Goal: Feedback & Contribution: Contribute content

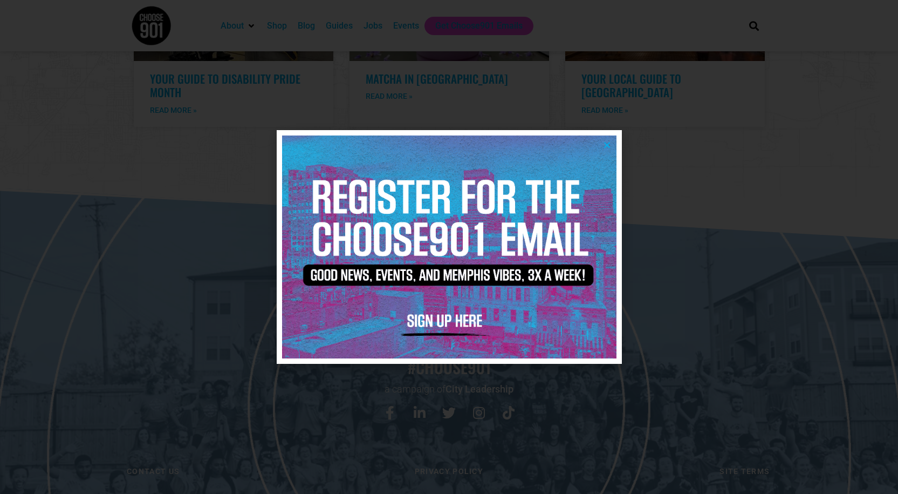
click at [609, 144] on icon "Close" at bounding box center [607, 145] width 8 height 8
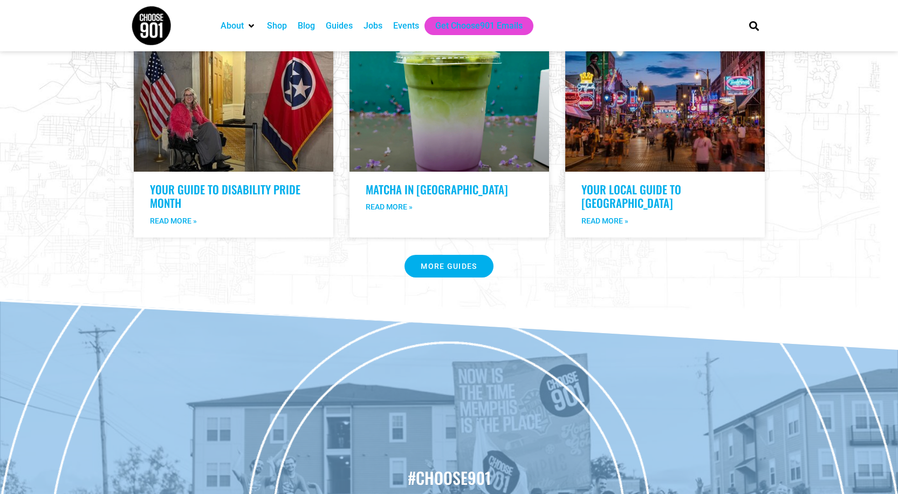
scroll to position [2126, 0]
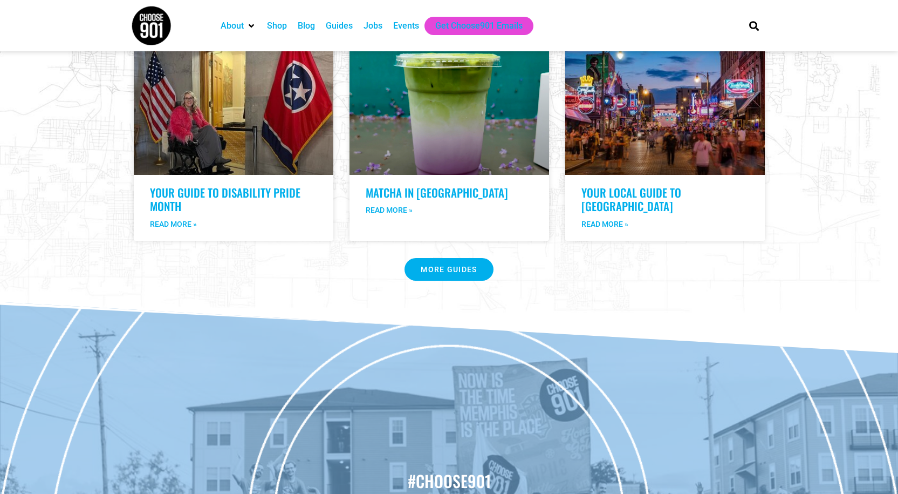
click at [402, 23] on div "Events" at bounding box center [406, 25] width 26 height 13
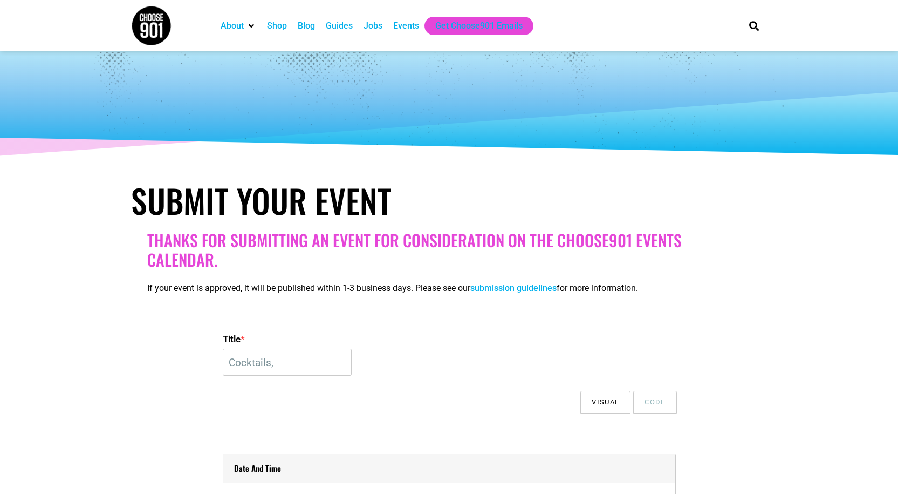
select select
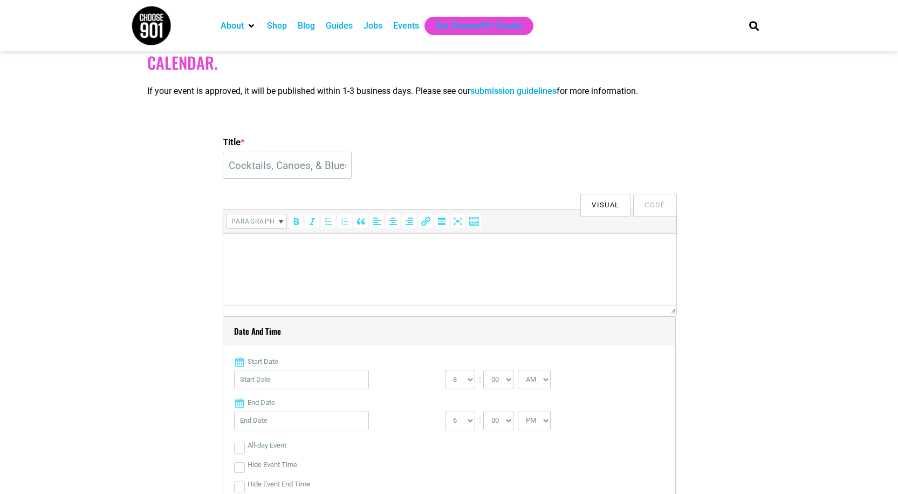
scroll to position [199, 0]
type input "Cocktails, Canoes, & Blues"
click at [259, 247] on p at bounding box center [449, 246] width 442 height 13
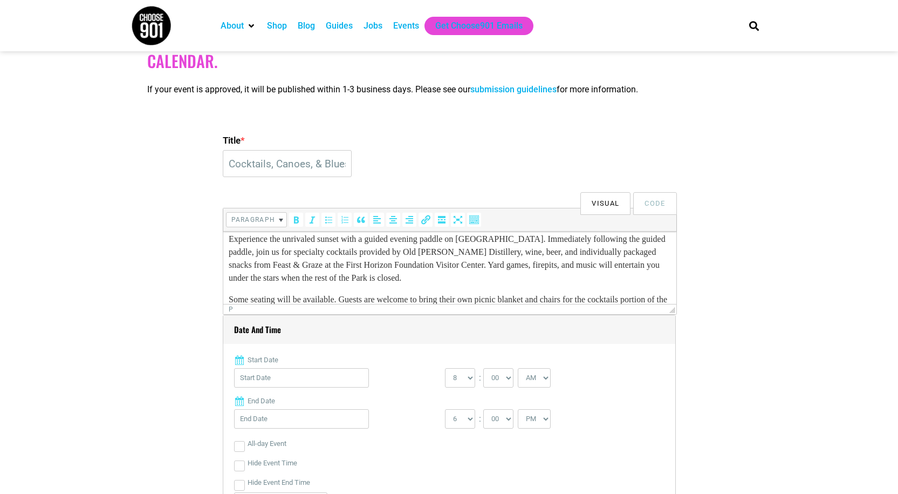
scroll to position [8, 0]
click at [608, 267] on p "Experience the unrivaled sunset with a guided evening paddle on [GEOGRAPHIC_DAT…" at bounding box center [449, 258] width 442 height 52
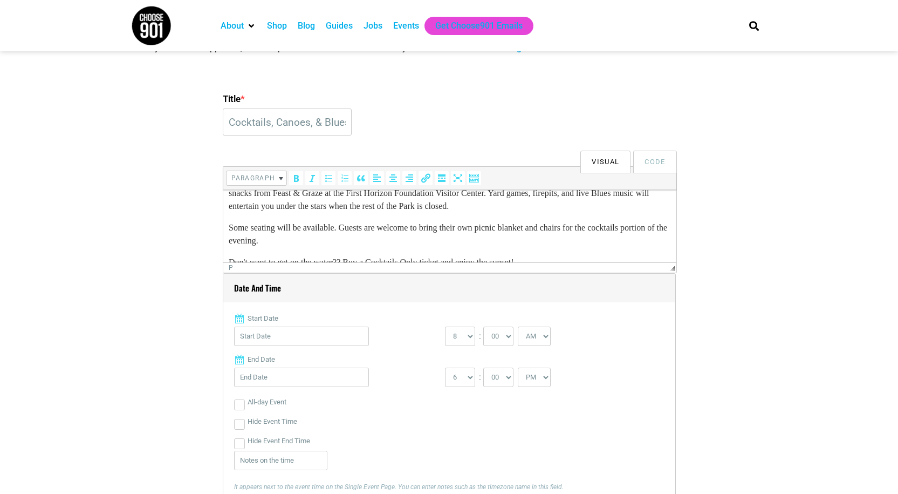
scroll to position [25, 0]
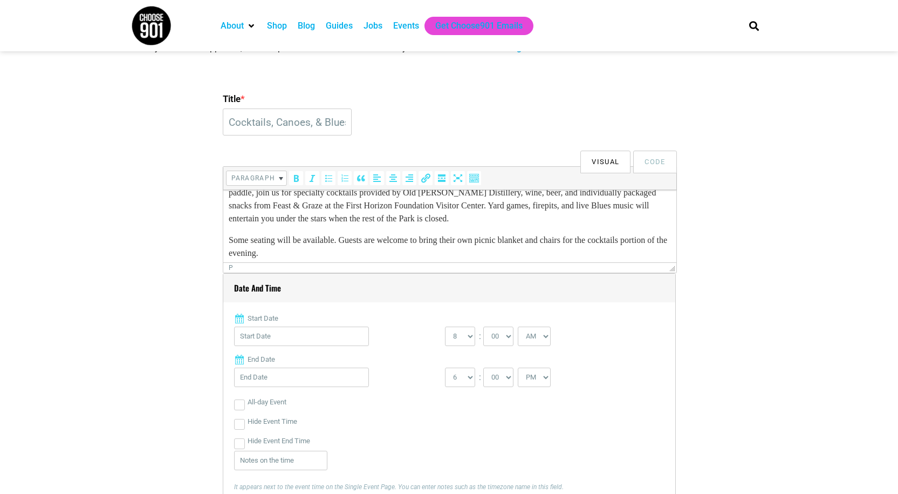
click at [534, 218] on p "Experience the unrivaled sunset with a guided evening paddle on [GEOGRAPHIC_DAT…" at bounding box center [449, 199] width 442 height 52
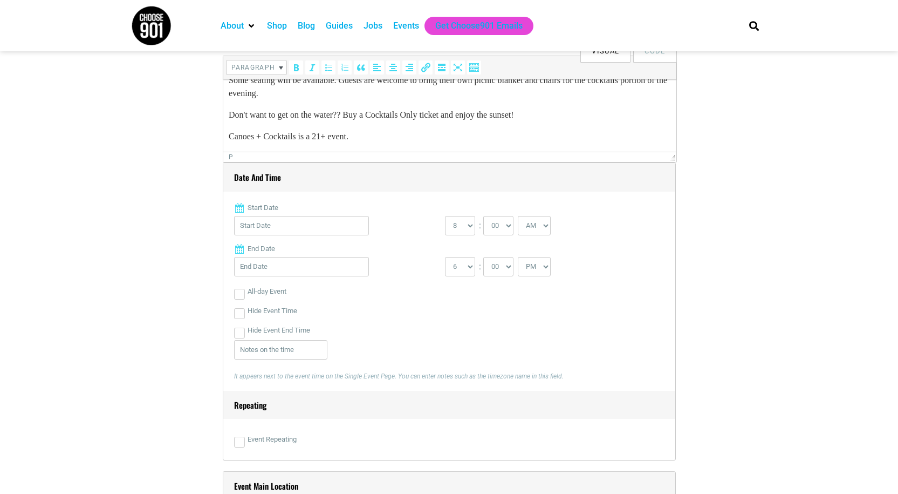
scroll to position [353, 0]
click at [306, 221] on input "Start Date" at bounding box center [301, 223] width 135 height 19
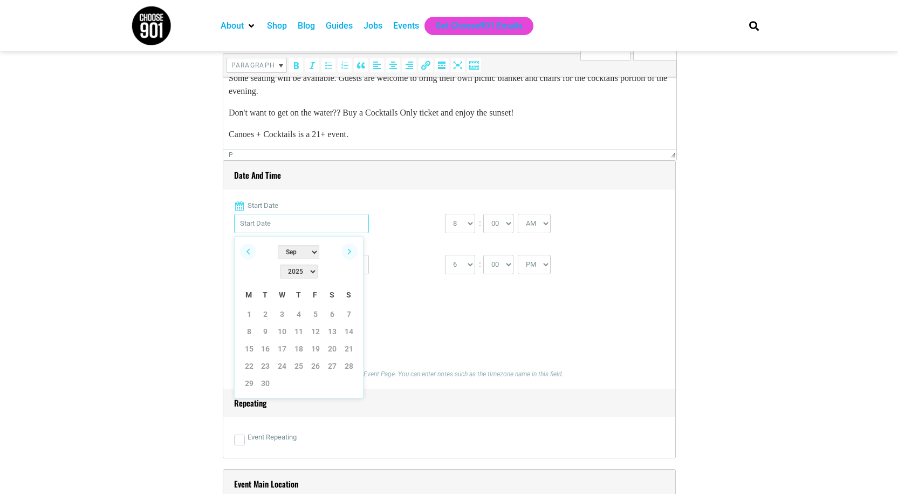
click at [321, 224] on input "Start Date" at bounding box center [301, 223] width 135 height 19
click at [320, 323] on link "12" at bounding box center [316, 331] width 16 height 16
type input "[DATE]"
click at [289, 267] on input "[DATE]" at bounding box center [301, 264] width 135 height 19
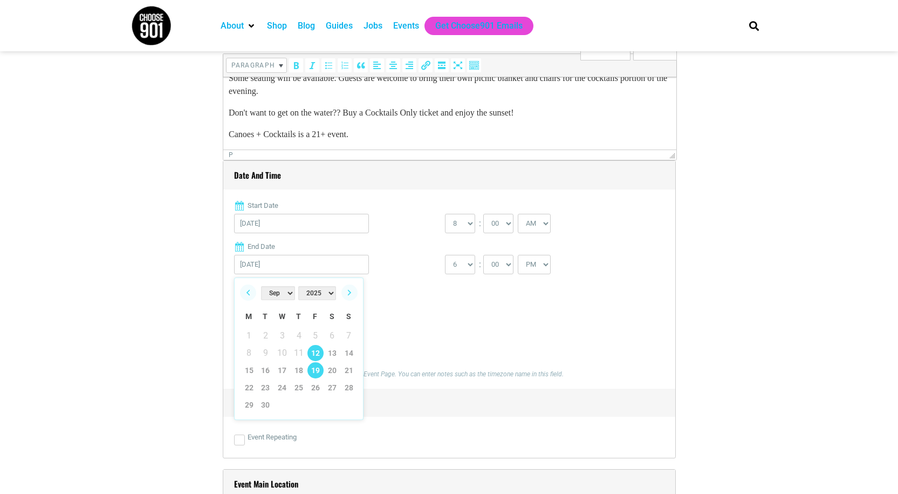
click at [315, 371] on link "19" at bounding box center [316, 370] width 16 height 16
type input "[DATE]"
click at [462, 224] on select "0 1 2 3 4 5 6 7 8 9 10 11 12" at bounding box center [460, 223] width 30 height 19
select select "6"
click at [445, 214] on select "0 1 2 3 4 5 6 7 8 9 10 11 12" at bounding box center [460, 223] width 30 height 19
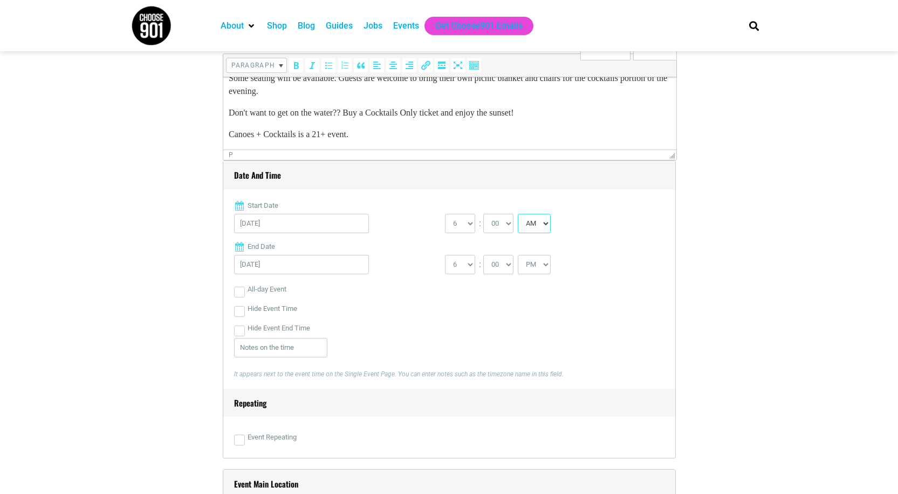
click at [550, 228] on select "AM PM" at bounding box center [534, 223] width 33 height 19
select select "PM"
click at [519, 214] on select "AM PM" at bounding box center [534, 223] width 33 height 19
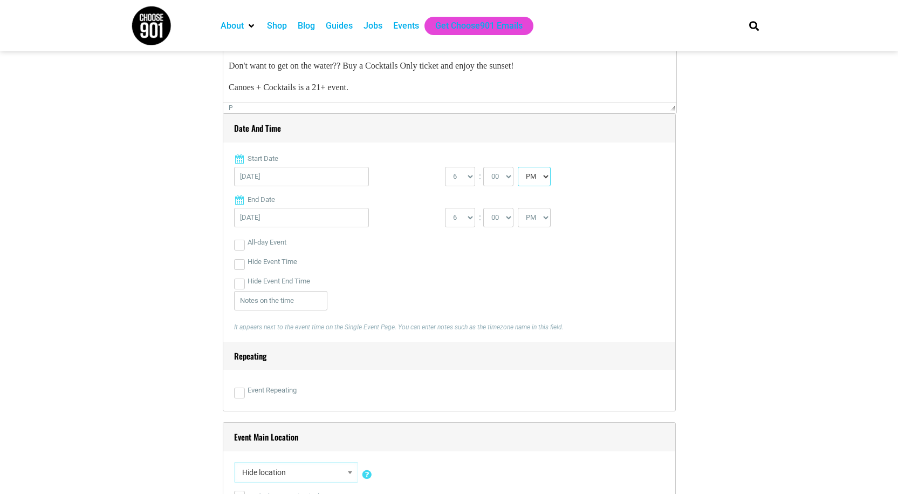
scroll to position [400, 0]
click at [242, 394] on input "Event Repeating" at bounding box center [239, 392] width 11 height 11
checkbox input "true"
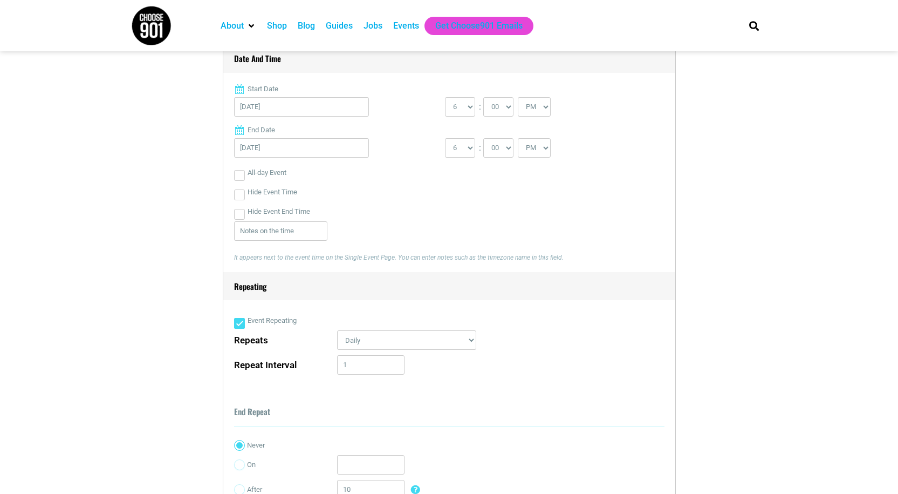
scroll to position [478, 0]
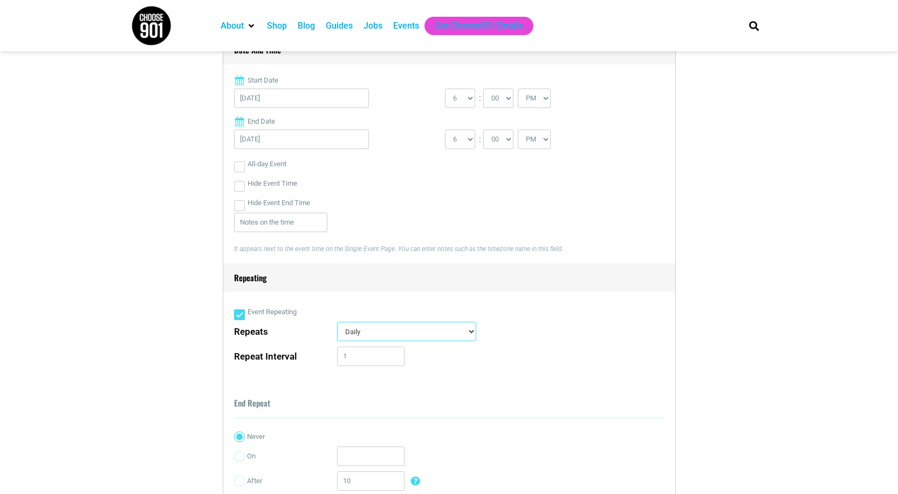
click at [395, 338] on select "Daily Every Weekday Every Weekend Certain Weekdays Weekly Monthly Yearly Custom…" at bounding box center [406, 331] width 139 height 19
select select "weekly"
click at [337, 323] on select "Daily Every Weekday Every Weekend Certain Weekdays Weekly Monthly Yearly Custom…" at bounding box center [406, 331] width 139 height 19
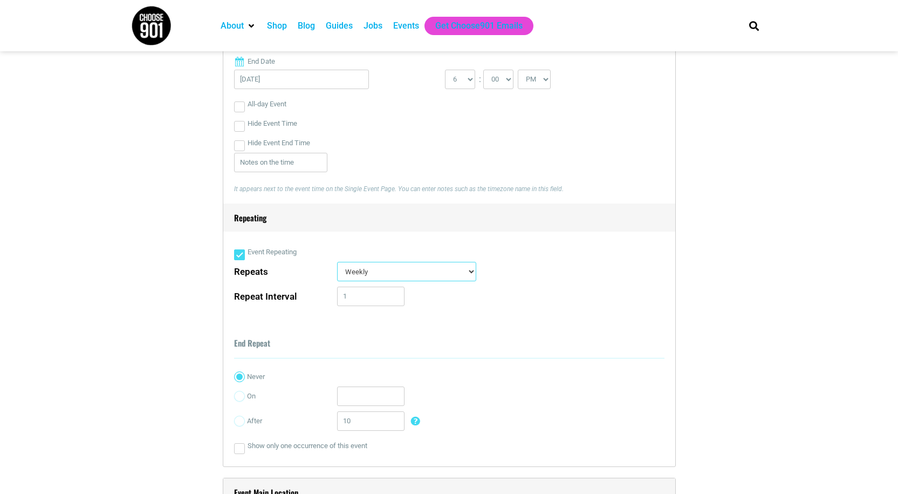
scroll to position [538, 0]
click at [368, 294] on input "1" at bounding box center [370, 295] width 67 height 19
drag, startPoint x: 361, startPoint y: 296, endPoint x: 330, endPoint y: 296, distance: 31.3
click at [330, 296] on div "Repeat Interval 1" at bounding box center [449, 298] width 431 height 25
type input "2"
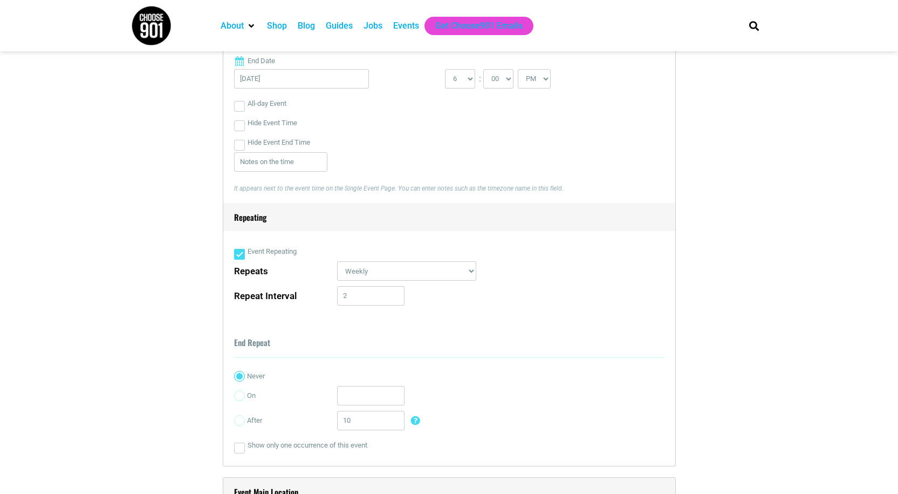
click at [329, 305] on label "Repeat Interval" at bounding box center [286, 295] width 104 height 19
click at [337, 305] on input "2" at bounding box center [370, 295] width 67 height 19
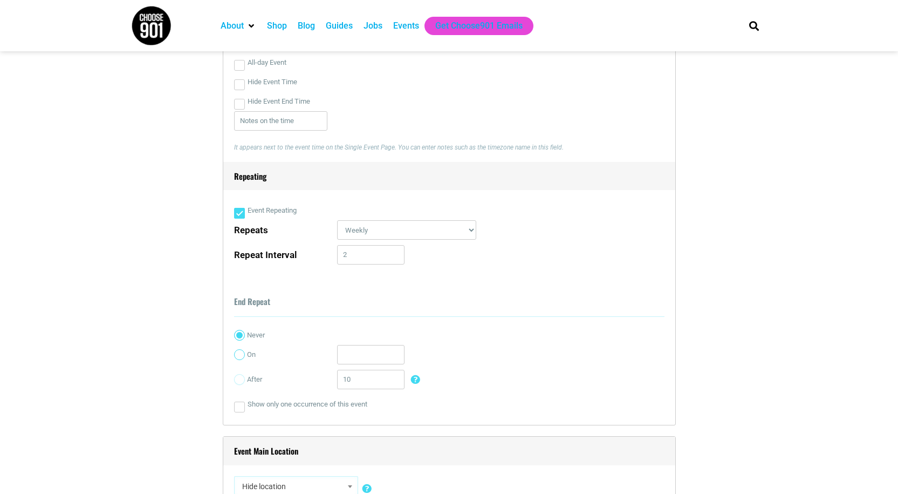
click at [242, 356] on input "On" at bounding box center [239, 354] width 11 height 11
radio input "true"
click at [368, 358] on input "text" at bounding box center [370, 354] width 67 height 19
click at [422, 310] on link "19" at bounding box center [419, 318] width 16 height 16
type input "[DATE]"
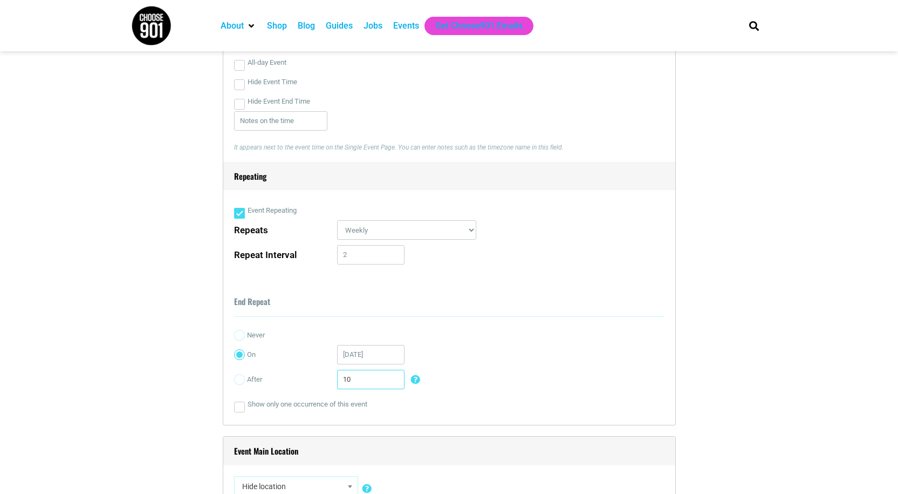
drag, startPoint x: 359, startPoint y: 380, endPoint x: 323, endPoint y: 386, distance: 36.6
click at [323, 386] on div "After 10 Occurrences times The event will finish after certain repeats. For exa…" at bounding box center [449, 382] width 431 height 25
click at [234, 380] on input "After" at bounding box center [239, 379] width 11 height 11
radio input "true"
type input "2"
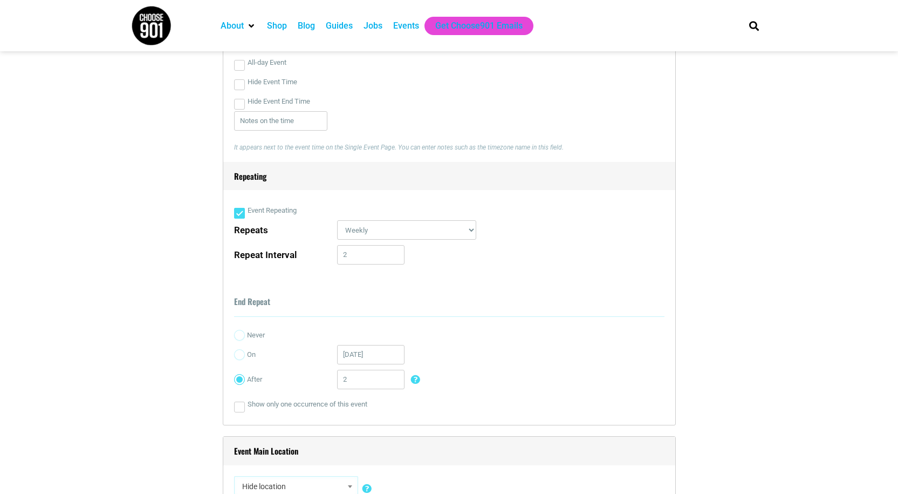
click at [352, 324] on div "End Repeat Never On [DATE] After 2 Occurrences times The event will finish afte…" at bounding box center [449, 352] width 431 height 122
drag, startPoint x: 367, startPoint y: 254, endPoint x: 322, endPoint y: 256, distance: 45.3
click at [322, 256] on div "Repeat Interval 2" at bounding box center [449, 257] width 431 height 25
type input "1"
click at [322, 257] on label "Repeat Interval" at bounding box center [286, 254] width 104 height 19
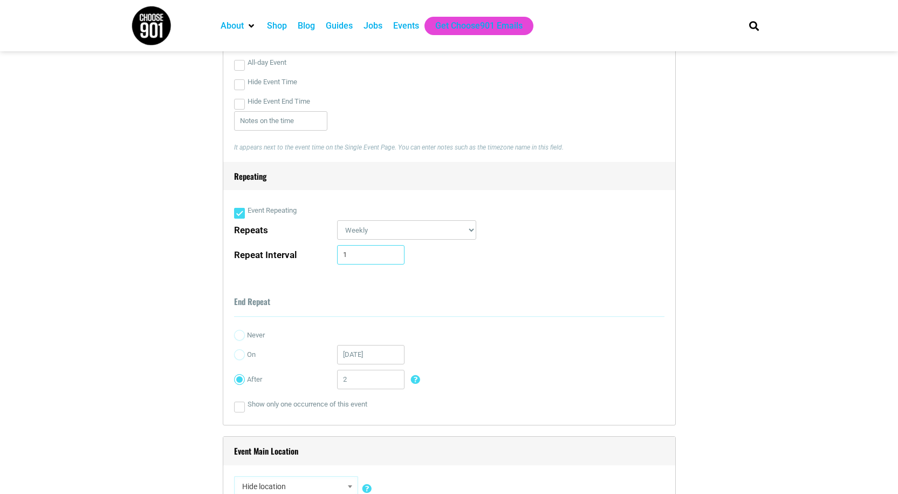
click at [337, 257] on input "1" at bounding box center [370, 254] width 67 height 19
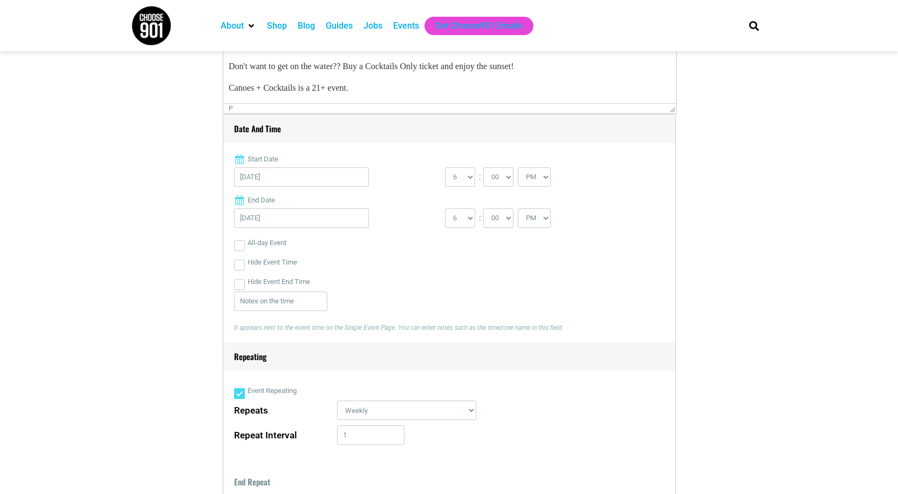
scroll to position [398, 0]
click at [304, 215] on input "[DATE]" at bounding box center [301, 218] width 135 height 19
click at [318, 305] on link "12" at bounding box center [316, 307] width 16 height 16
type input "[DATE]"
click at [469, 221] on select "1 2 3 4 5 6 7 8 9 10 11 12" at bounding box center [460, 218] width 30 height 19
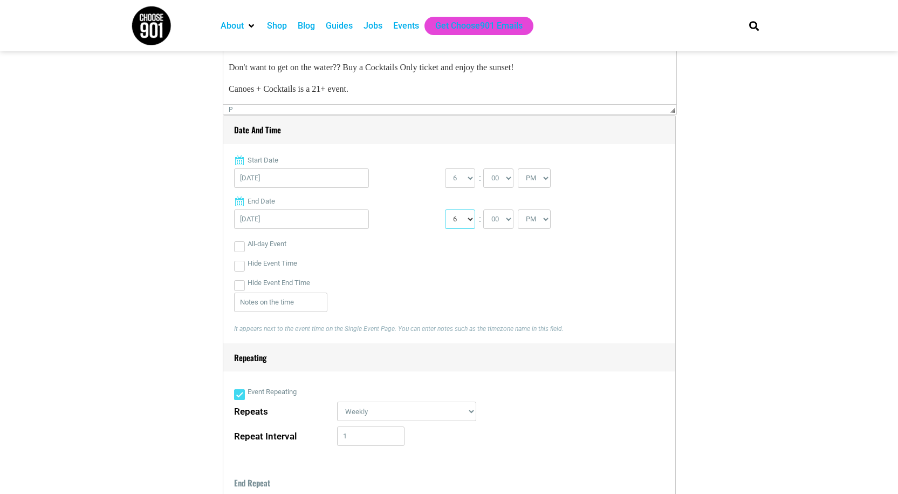
select select "8"
click at [445, 210] on select "1 2 3 4 5 6 7 8 9 10 11 12" at bounding box center [460, 218] width 30 height 19
click at [512, 222] on select "00 05 10 15 20 25 30 35 40 45 50 55" at bounding box center [498, 218] width 30 height 19
select select "45"
click at [484, 210] on select "00 05 10 15 20 25 30 35 40 45 50 55" at bounding box center [498, 218] width 30 height 19
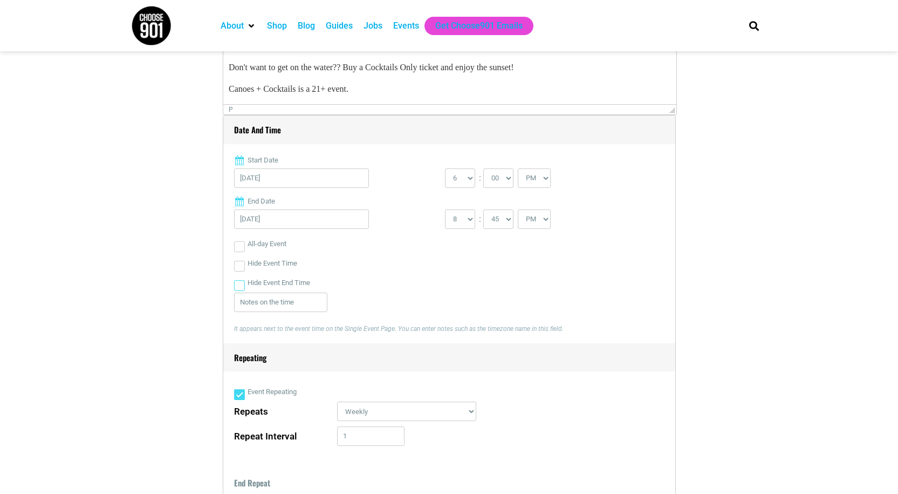
click at [237, 285] on input "Hide Event End Time" at bounding box center [239, 285] width 11 height 11
checkbox input "true"
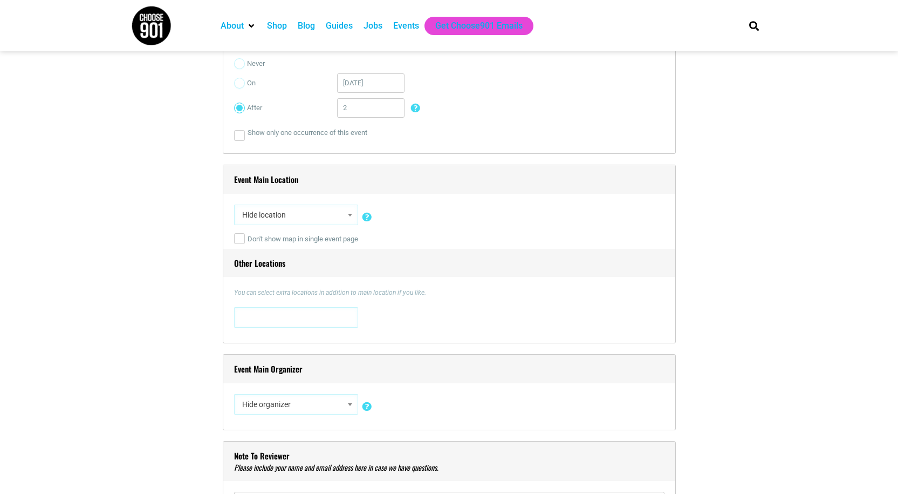
scroll to position [851, 0]
click at [312, 214] on span "Hide location" at bounding box center [296, 213] width 117 height 19
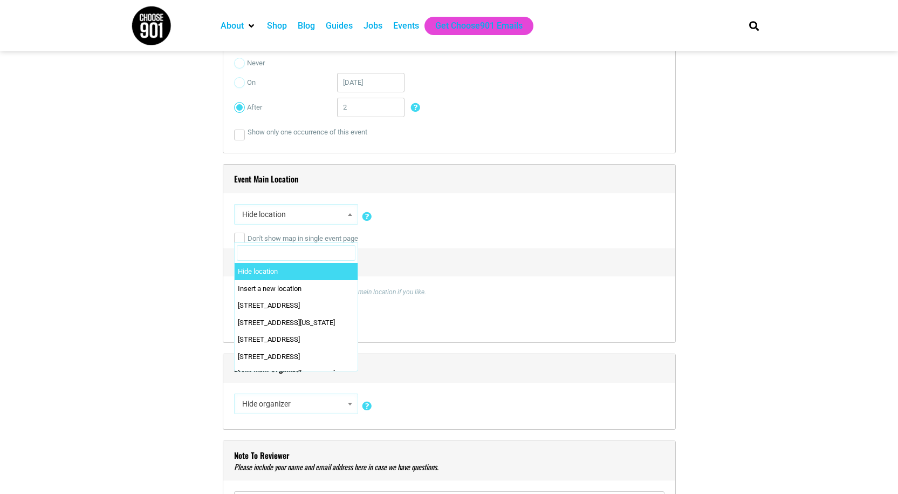
click at [319, 213] on span "Hide location" at bounding box center [296, 213] width 117 height 19
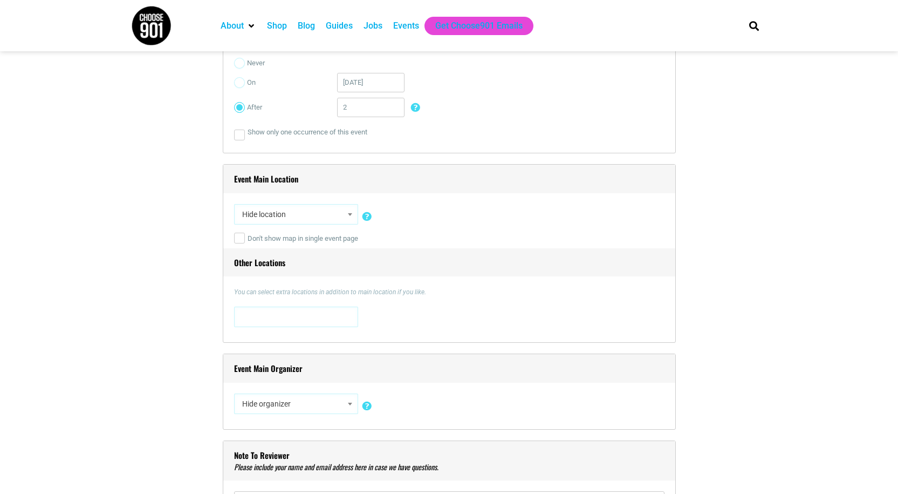
click at [313, 214] on span "Hide location" at bounding box center [296, 213] width 117 height 19
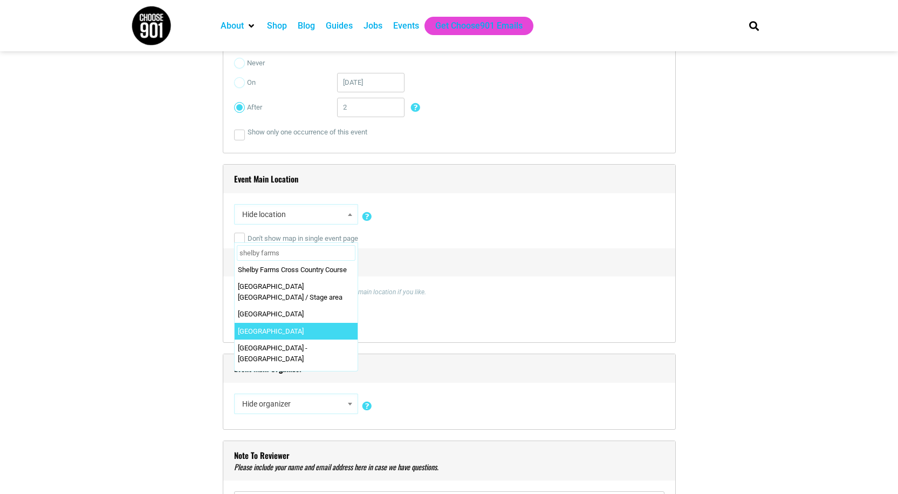
scroll to position [193, 0]
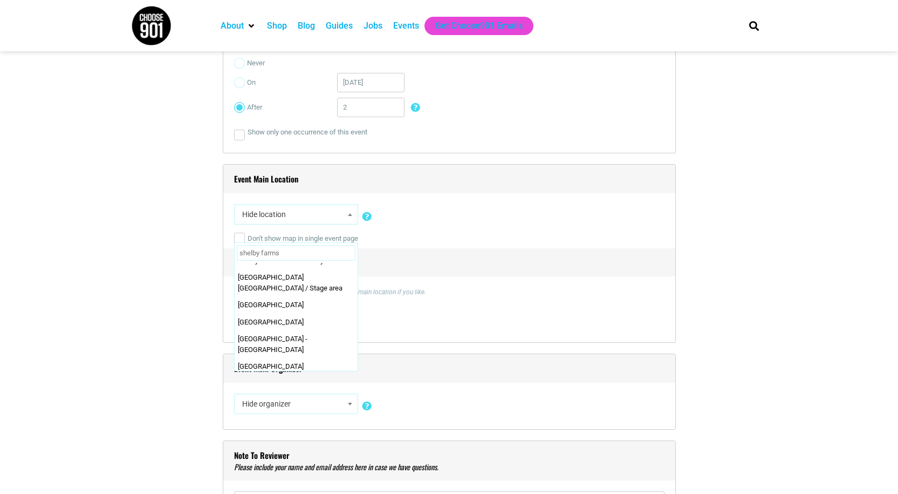
type input "shelby farms"
select select "1804"
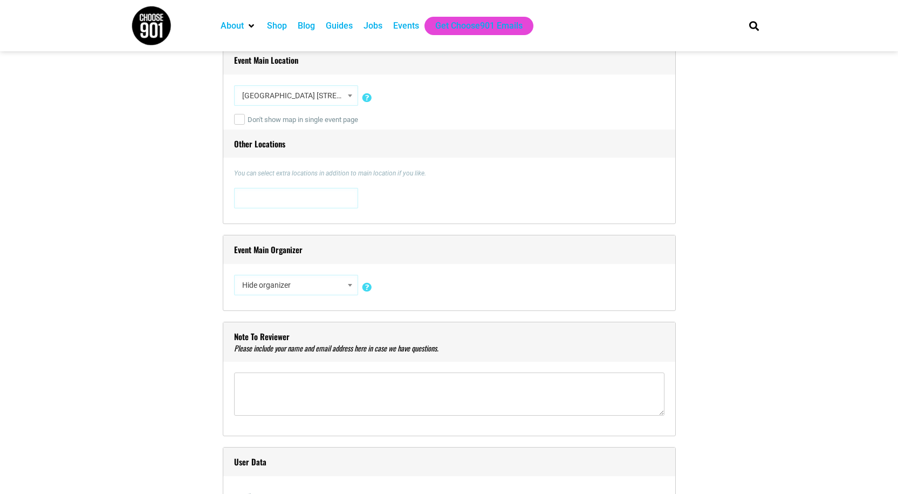
scroll to position [995, 0]
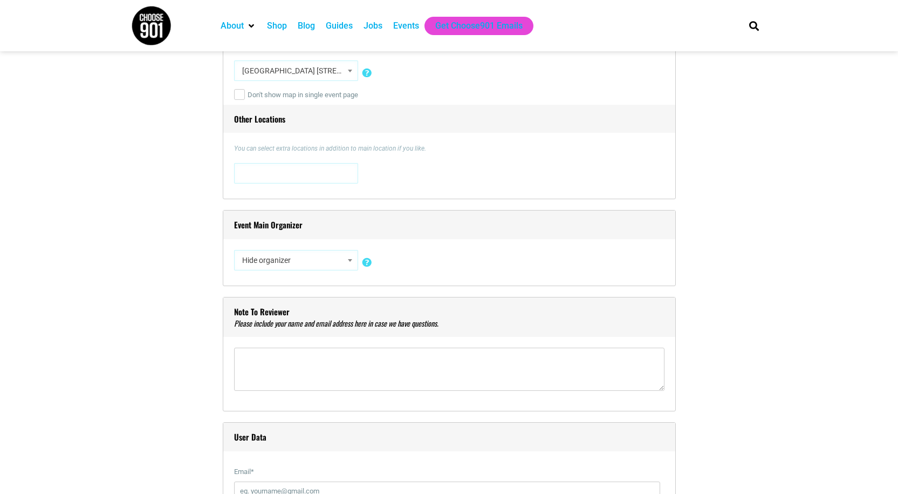
click at [292, 259] on span "Hide organizer" at bounding box center [296, 259] width 117 height 19
type input "shelby far"
select select "3856"
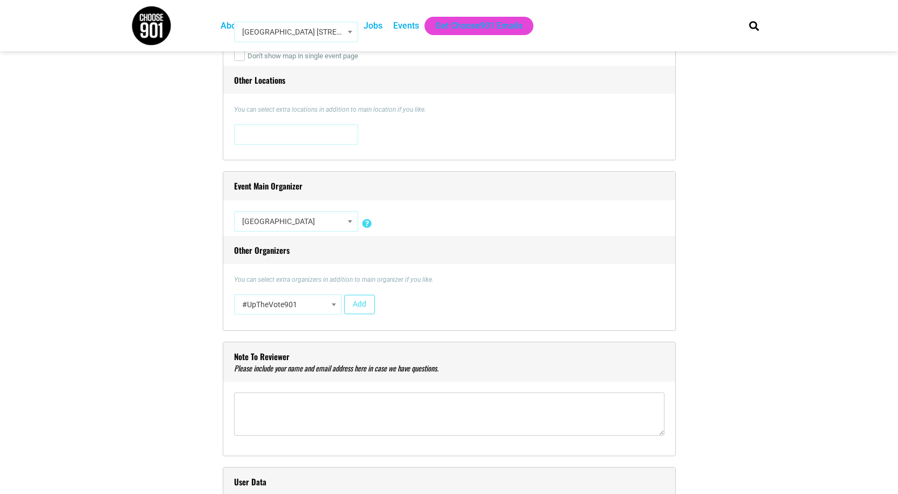
scroll to position [1035, 0]
click at [332, 304] on b at bounding box center [334, 303] width 4 height 3
type input "1"
type input "m"
type input "shelby farm"
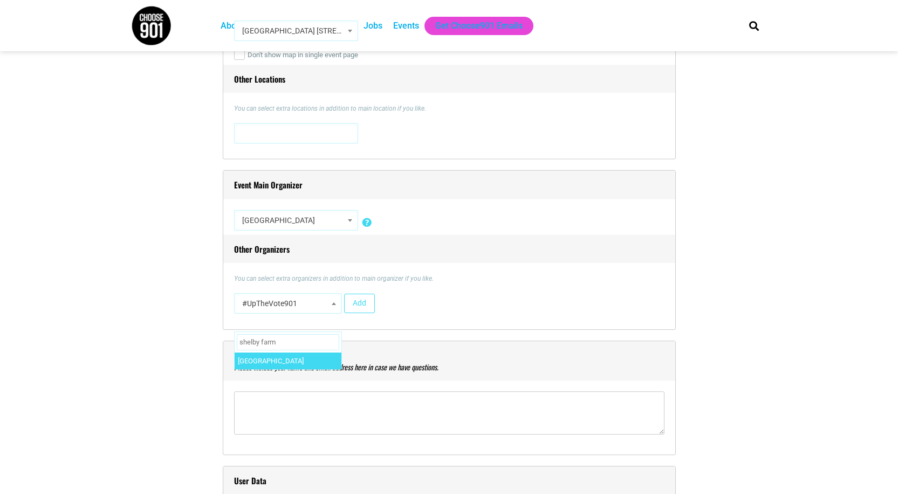
select select "3856"
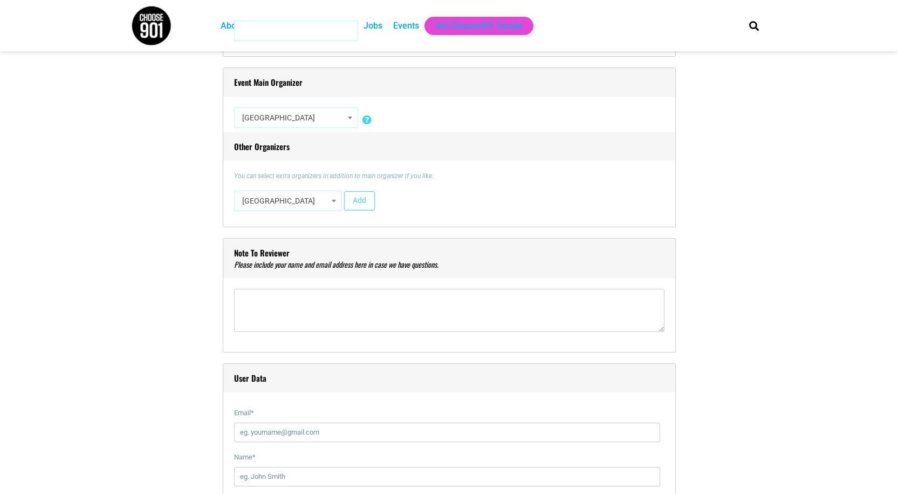
scroll to position [1138, 0]
click at [280, 298] on textarea"] at bounding box center [449, 309] width 431 height 43
click at [418, 298] on textarea"] "This is in place of our other Canoes & Cocktails events" at bounding box center [449, 309] width 431 height 43
drag, startPoint x: 284, startPoint y: 301, endPoint x: 235, endPoint y: 304, distance: 49.2
click at [235, 304] on textarea"] "This is in place of our other Canoes & Cocktails events" at bounding box center [449, 309] width 431 height 43
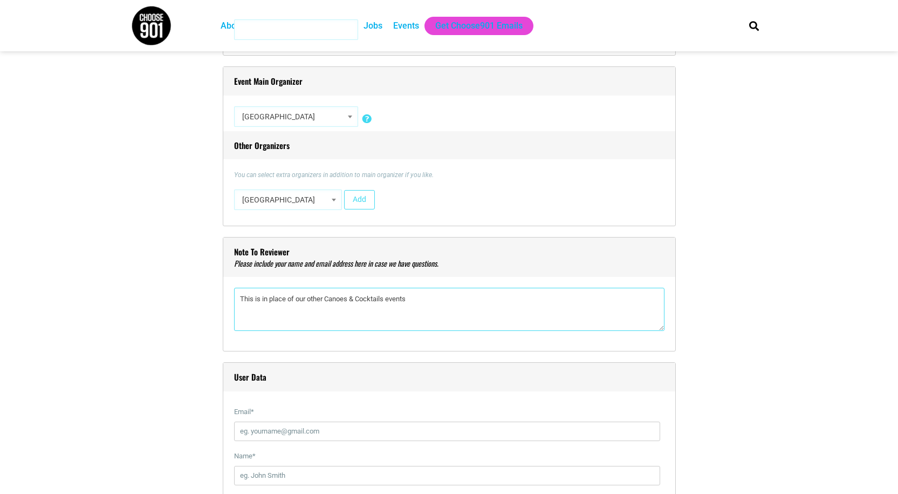
click at [414, 303] on textarea"] "This is in place of our other Canoes & Cocktails events" at bounding box center [449, 309] width 431 height 43
drag, startPoint x: 412, startPoint y: 299, endPoint x: 211, endPoint y: 319, distance: 201.7
click at [211, 319] on div "Title * Cocktails, Canoes, & Blues Visual Code b i link b-quote del ins img ul …" at bounding box center [449, 326] width 637 height 2315
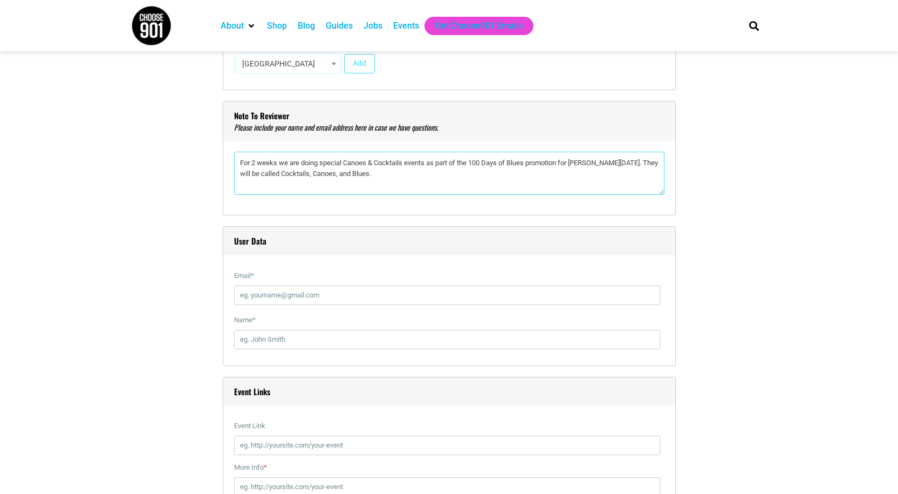
scroll to position [1277, 0]
type textarea"] "For 2 weeks we are doing special Canoes & Cocktails events as part of the 100 D…"
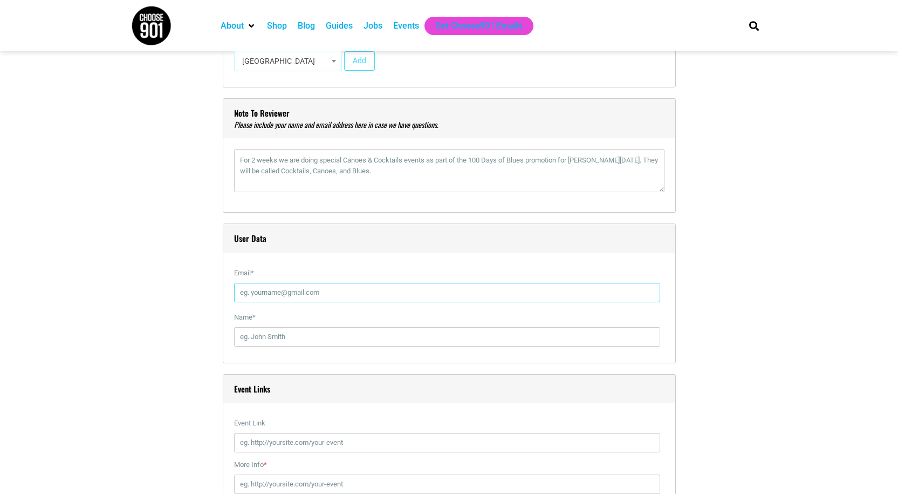
click at [280, 299] on input "Email *" at bounding box center [447, 292] width 426 height 19
type input "[EMAIL_ADDRESS][DOMAIN_NAME]"
type input "[PERSON_NAME]"
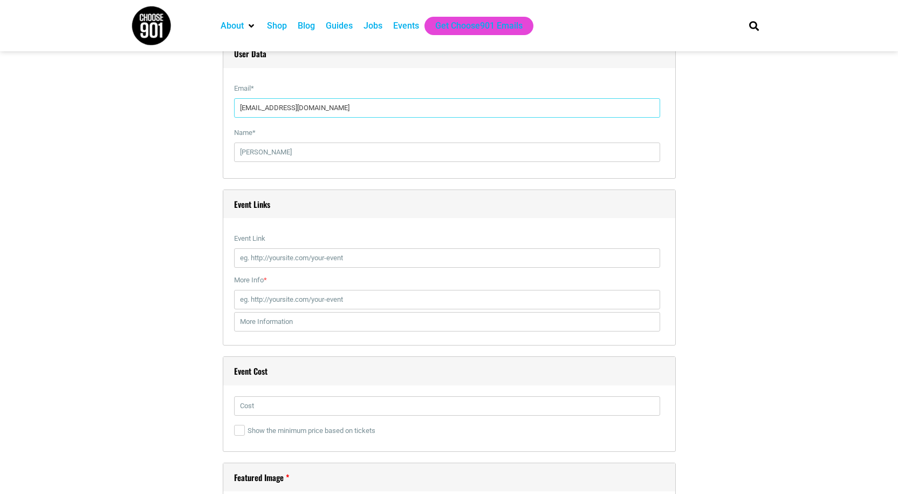
scroll to position [1462, 0]
click at [262, 258] on input "Event Link" at bounding box center [447, 257] width 426 height 19
paste input "[URL][DOMAIN_NAME]"
type input "[URL][DOMAIN_NAME]"
click at [280, 303] on input "More Info *" at bounding box center [447, 298] width 426 height 19
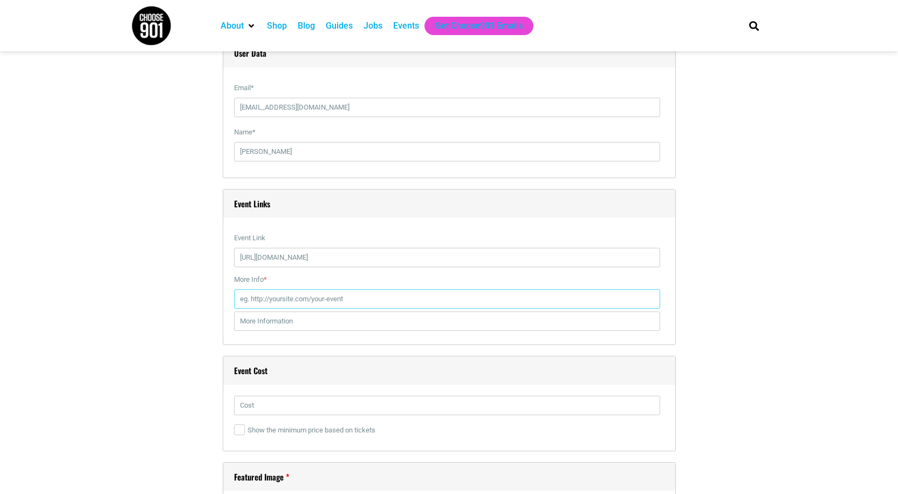
paste input "[URL][DOMAIN_NAME]"
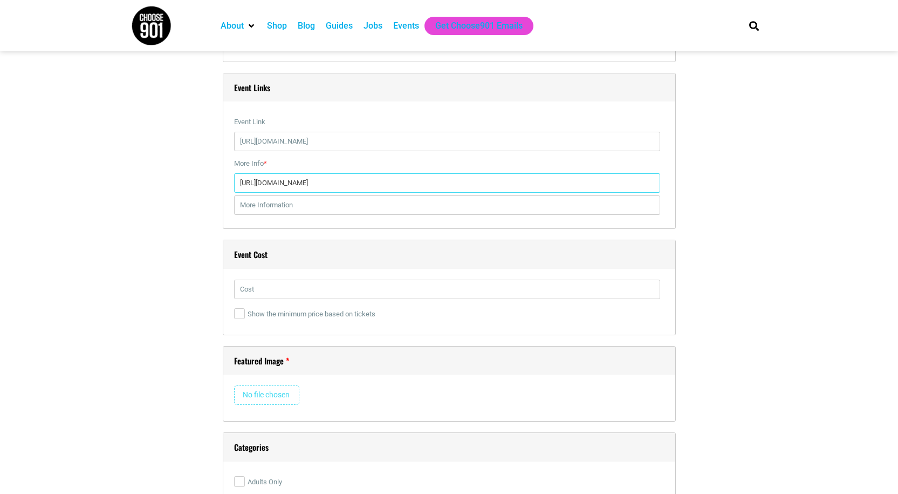
scroll to position [1579, 0]
type input "[URL][DOMAIN_NAME]"
click at [264, 292] on input "text" at bounding box center [447, 288] width 426 height 19
type input "Starting at $39"
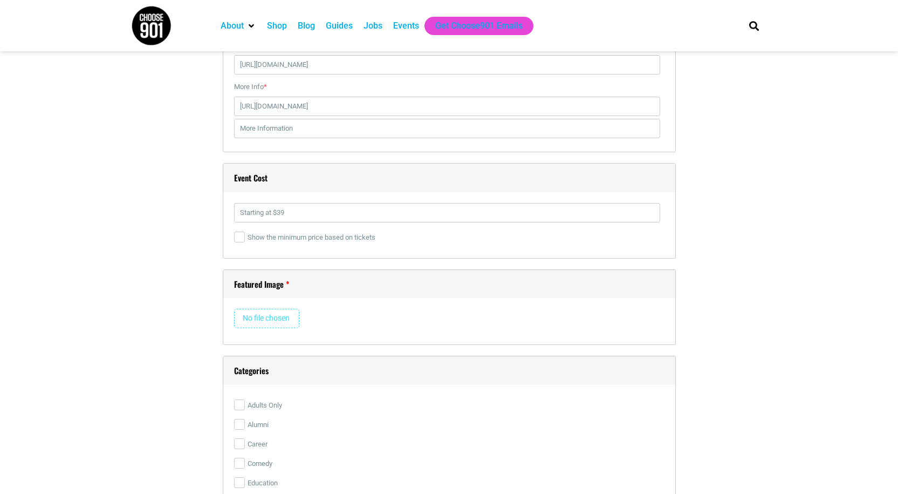
scroll to position [1655, 0]
click at [272, 316] on input "file" at bounding box center [266, 317] width 65 height 19
type input "C:\fakepath\25_0909_CCblues_AllArtists.jpg"
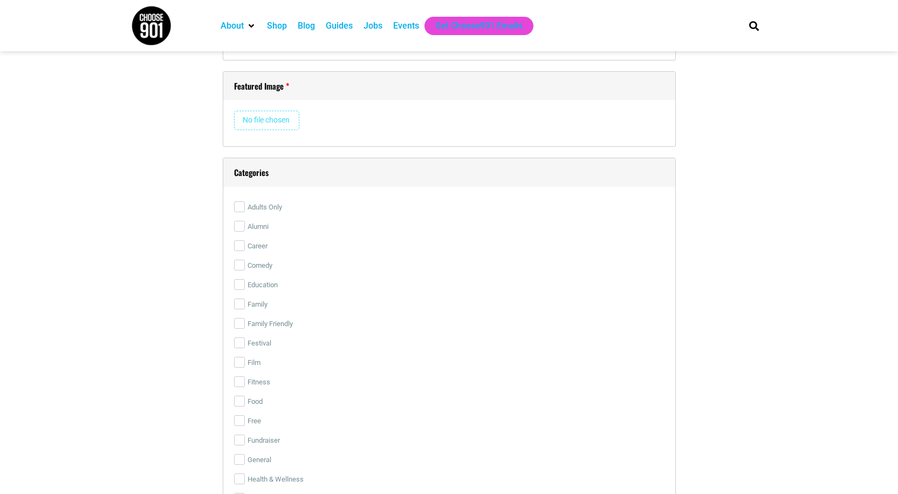
scroll to position [1854, 0]
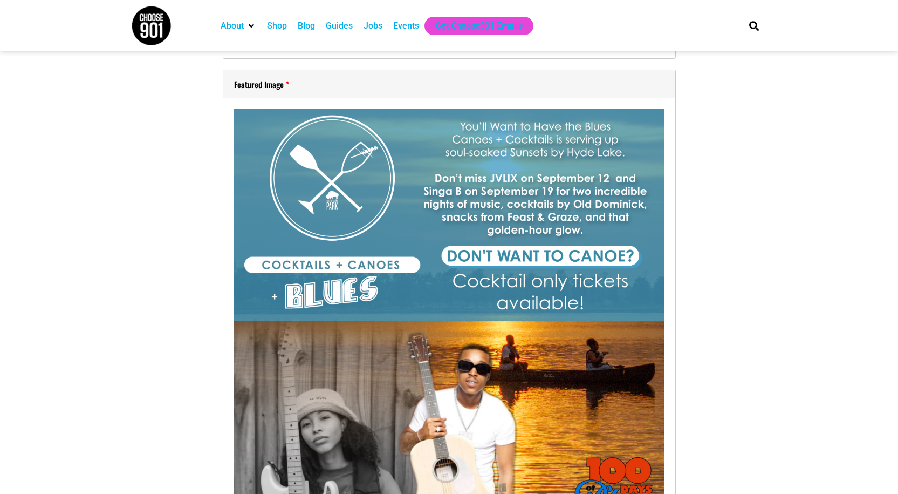
checkbox input "true"
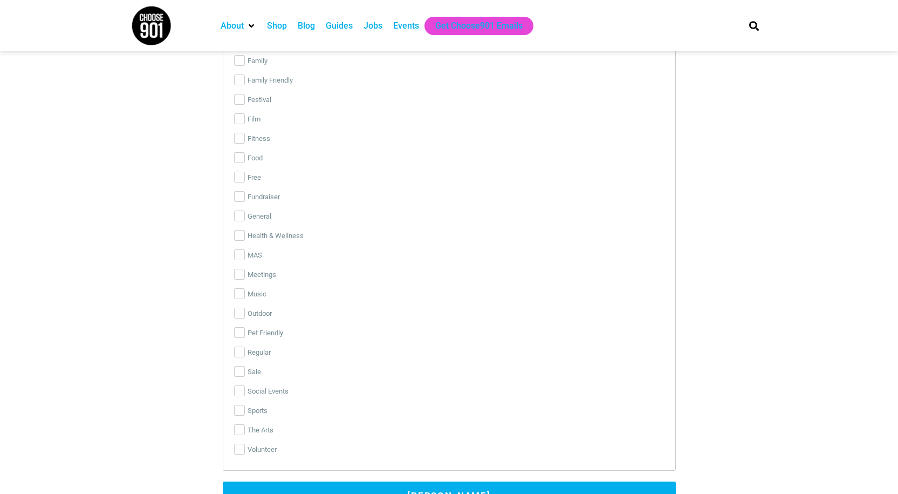
scroll to position [2532, 0]
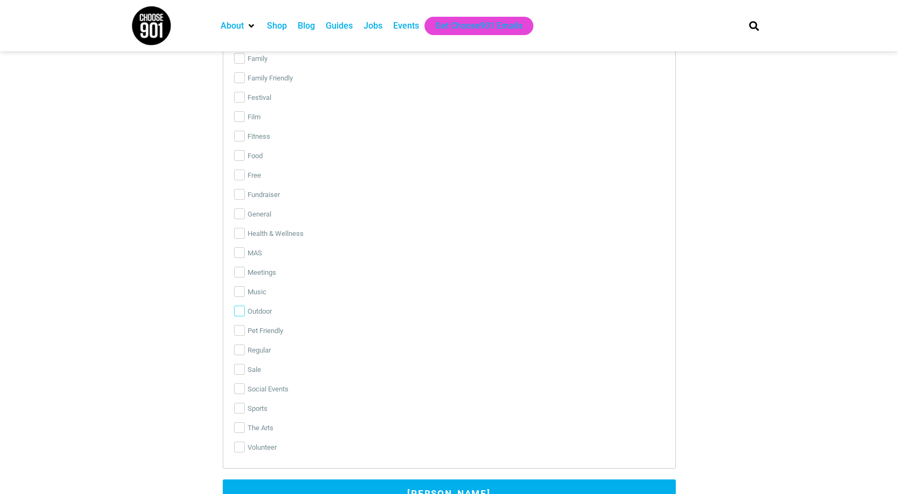
click at [242, 311] on input "Outdoor" at bounding box center [239, 310] width 11 height 11
checkbox input "true"
click at [240, 292] on input "Music" at bounding box center [239, 291] width 11 height 11
checkbox input "true"
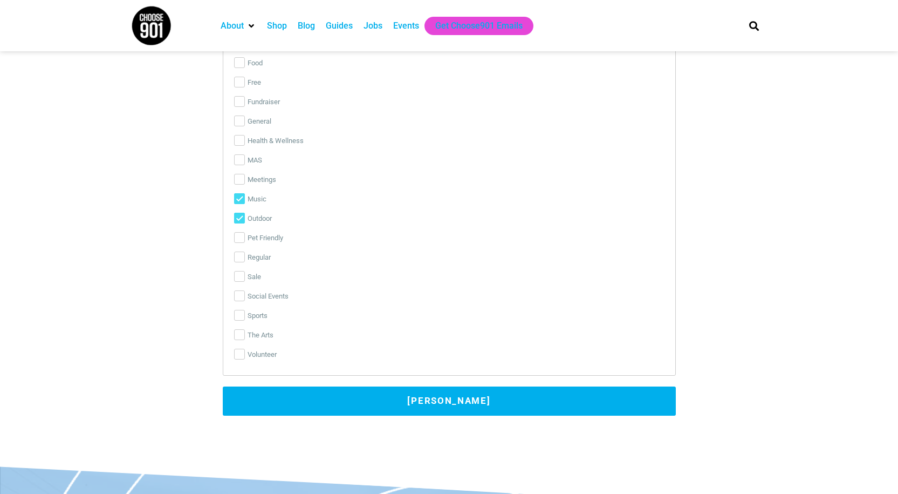
scroll to position [2626, 0]
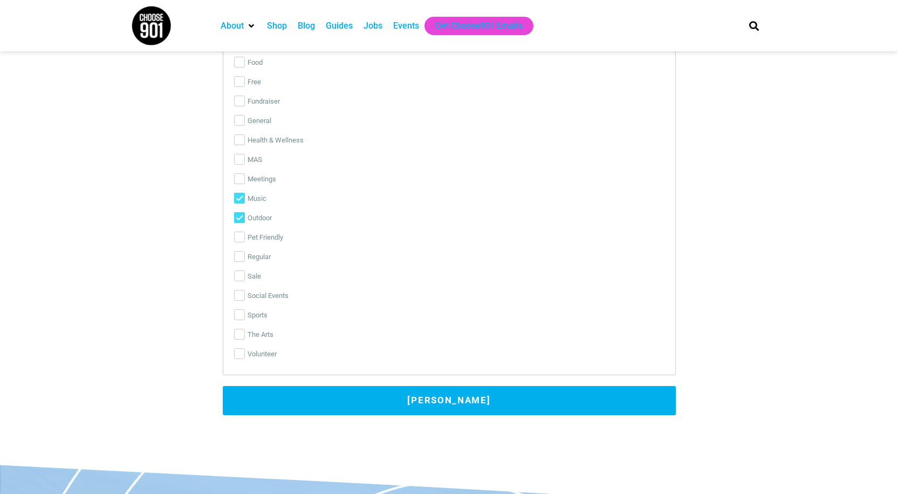
click at [411, 397] on button "[PERSON_NAME]" at bounding box center [449, 400] width 453 height 29
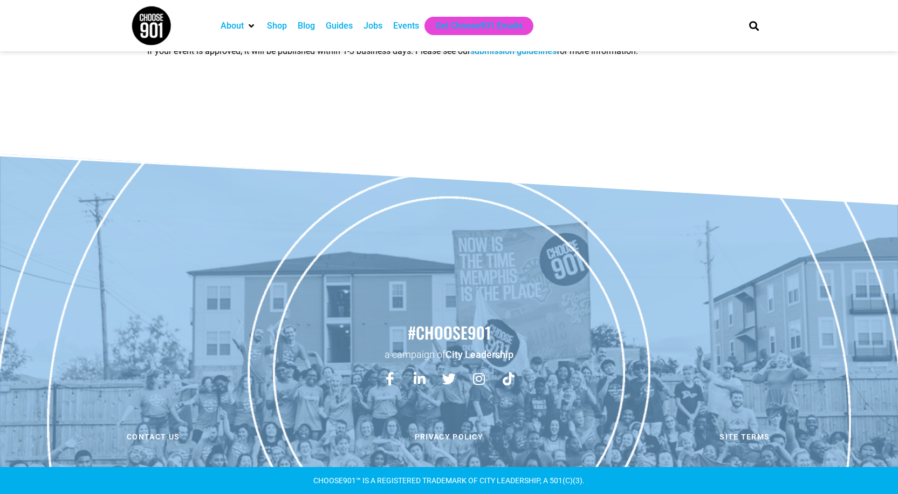
scroll to position [0, 0]
